Goal: Task Accomplishment & Management: Manage account settings

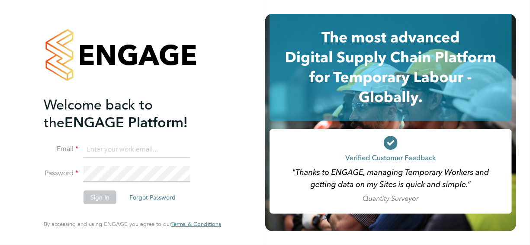
type input "[PERSON_NAME][EMAIL_ADDRESS][PERSON_NAME][DOMAIN_NAME]"
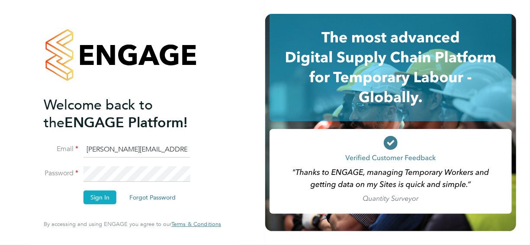
click at [99, 199] on button "Sign In" at bounding box center [99, 197] width 33 height 14
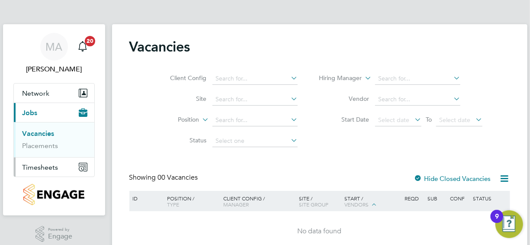
click at [51, 166] on span "Timesheets" at bounding box center [40, 167] width 36 height 8
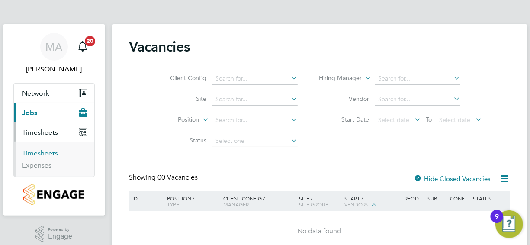
click at [50, 154] on link "Timesheets" at bounding box center [40, 153] width 36 height 8
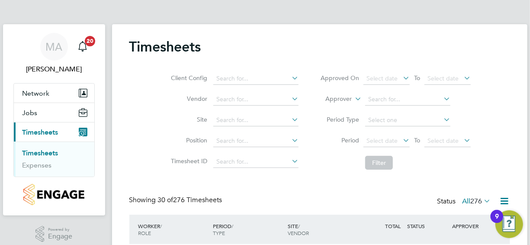
drag, startPoint x: 511, startPoint y: 146, endPoint x: 507, endPoint y: 110, distance: 36.6
drag, startPoint x: 525, startPoint y: 14, endPoint x: 520, endPoint y: 67, distance: 53.0
click at [506, 133] on div "Client Config Vendor Site Position Timesheet ID Approved On Select date To Sele…" at bounding box center [319, 119] width 380 height 110
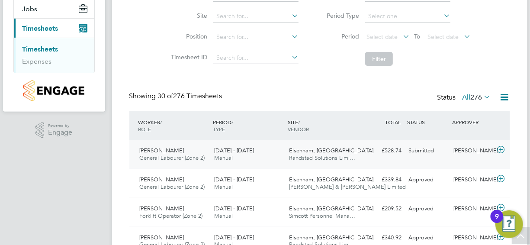
click at [423, 150] on div "Submitted" at bounding box center [427, 151] width 45 height 14
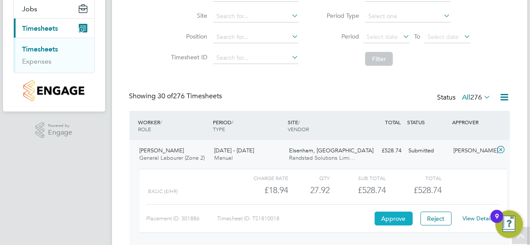
click at [388, 215] on button "Approve" at bounding box center [393, 218] width 38 height 14
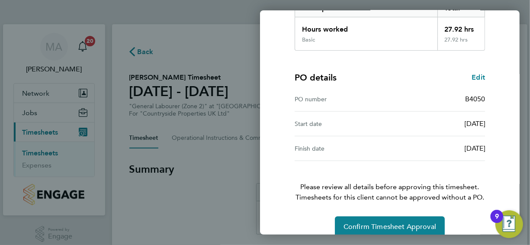
scroll to position [169, 0]
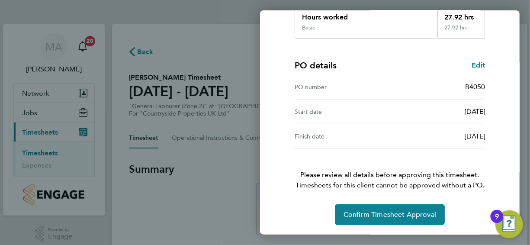
click at [485, 144] on div "Timesheet approval of Adam Robins General Labourer (Zone 2) · Countryside Prope…" at bounding box center [389, 52] width 211 height 345
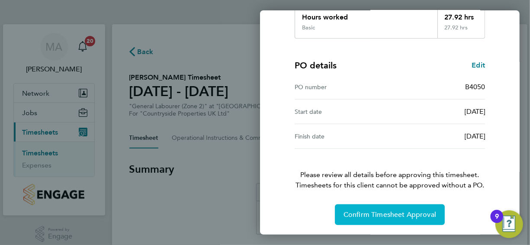
click at [375, 211] on span "Confirm Timesheet Approval" at bounding box center [389, 214] width 93 height 9
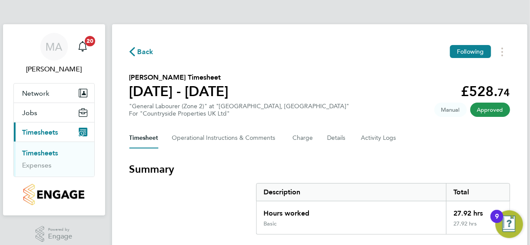
click at [145, 52] on span "Back" at bounding box center [145, 52] width 16 height 10
